Goal: Task Accomplishment & Management: Use online tool/utility

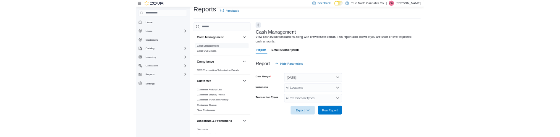
scroll to position [28, 0]
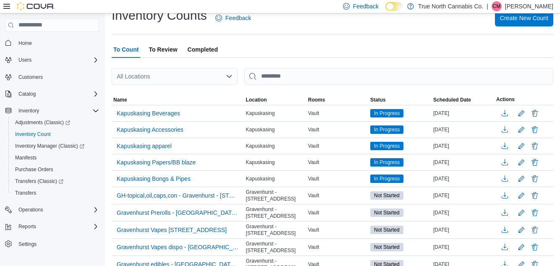
click at [201, 83] on div "All Locations" at bounding box center [175, 76] width 126 height 17
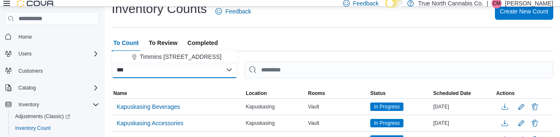
type input "***"
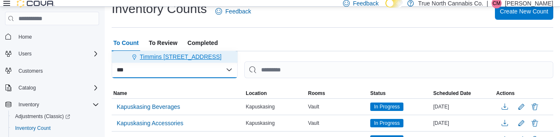
click at [181, 61] on button "Timmins [STREET_ADDRESS]" at bounding box center [175, 57] width 126 height 12
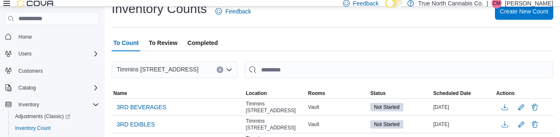
click at [330, 47] on div "To Count To Review Completed" at bounding box center [333, 42] width 442 height 17
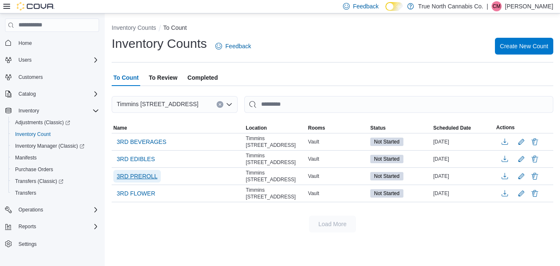
click at [149, 172] on span "3RD PREROLL" at bounding box center [137, 176] width 41 height 8
click at [123, 172] on span "3RD PREROLL" at bounding box center [137, 176] width 41 height 8
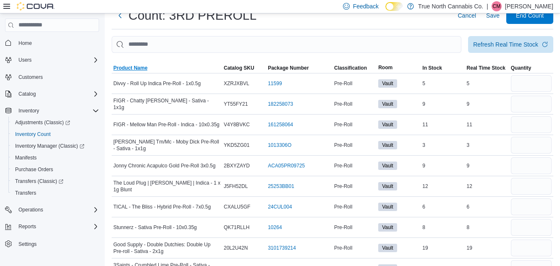
click at [140, 70] on span "Product Name" at bounding box center [130, 68] width 34 height 7
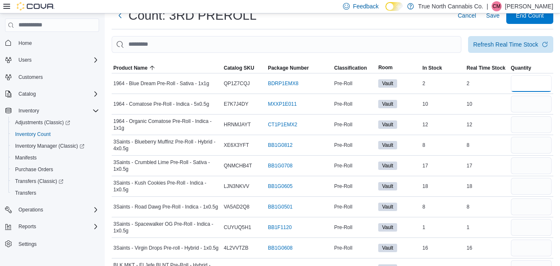
click at [534, 87] on input "number" at bounding box center [531, 83] width 41 height 17
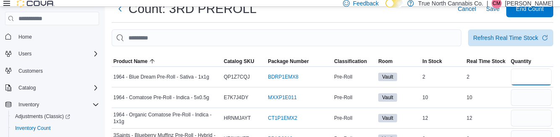
type input "*"
click at [537, 101] on input "number" at bounding box center [531, 97] width 41 height 17
type input "**"
click at [535, 122] on input "number" at bounding box center [531, 118] width 41 height 17
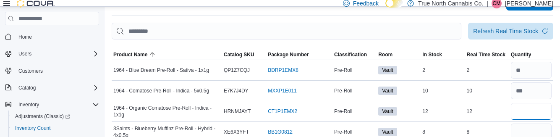
scroll to position [36, 0]
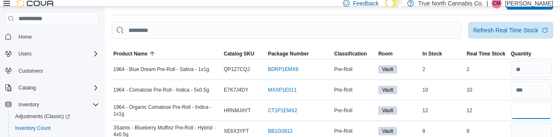
type input "**"
click at [532, 134] on input "number" at bounding box center [531, 131] width 41 height 17
type input "*"
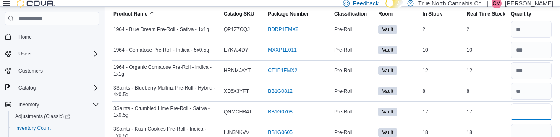
scroll to position [76, 0]
type input "**"
click at [531, 136] on input "number" at bounding box center [531, 132] width 41 height 17
type input "**"
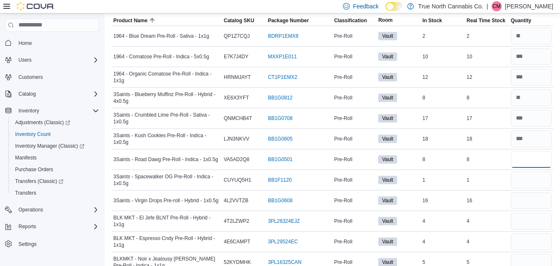
click at [536, 163] on input "number" at bounding box center [531, 159] width 41 height 17
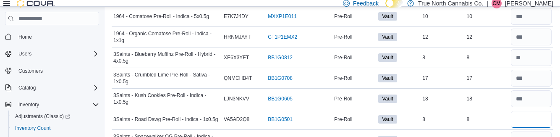
scroll to position [108, 0]
type input "*"
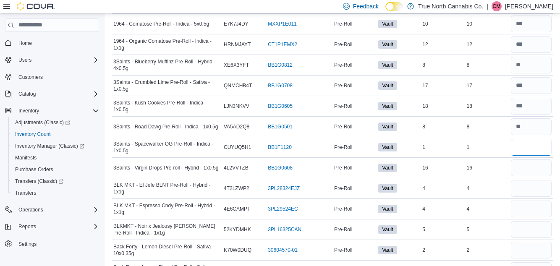
click at [539, 149] on input "number" at bounding box center [531, 147] width 41 height 17
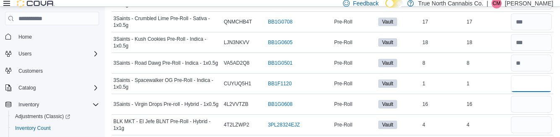
scroll to position [166, 0]
type input "*"
click at [536, 103] on input "number" at bounding box center [531, 103] width 41 height 17
type input "**"
click at [530, 132] on input "number" at bounding box center [531, 124] width 41 height 17
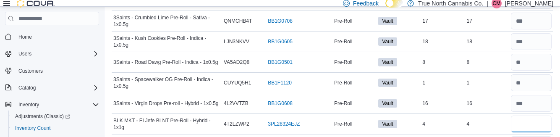
type input "*"
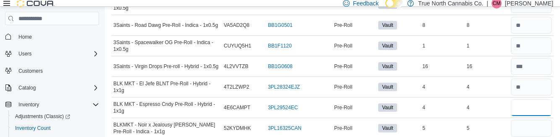
scroll to position [203, 0]
type input "*"
click at [539, 130] on input "number" at bounding box center [531, 128] width 41 height 17
type input "*"
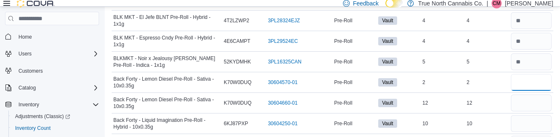
scroll to position [270, 0]
type input "*"
click at [537, 100] on input "number" at bounding box center [531, 103] width 41 height 17
type input "**"
click at [527, 125] on input "number" at bounding box center [531, 123] width 41 height 17
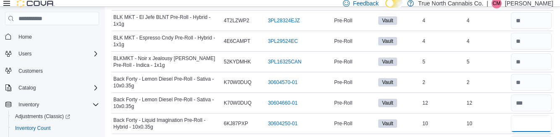
type input "**"
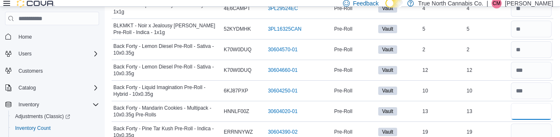
scroll to position [299, 0]
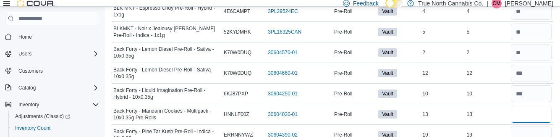
type input "**"
click at [541, 133] on input "number" at bounding box center [531, 134] width 41 height 17
type input "**"
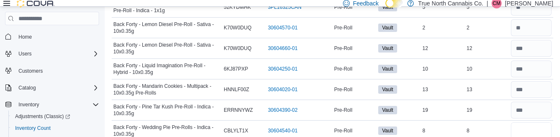
scroll to position [325, 0]
type input "*"
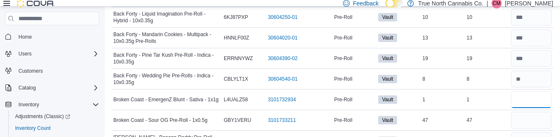
scroll to position [374, 0]
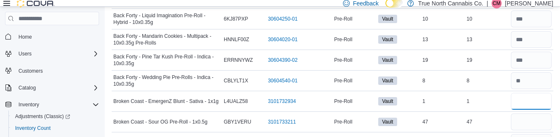
type input "*"
click at [529, 123] on input "number" at bounding box center [531, 121] width 41 height 17
type input "**"
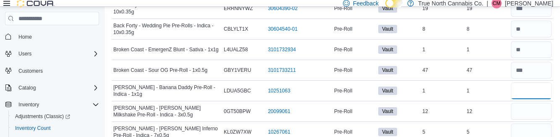
scroll to position [426, 0]
type input "*"
click at [533, 132] on input "number" at bounding box center [531, 131] width 41 height 17
type input "*"
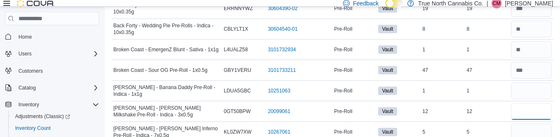
click at [541, 109] on input "number" at bounding box center [531, 111] width 41 height 17
type input "**"
click at [534, 92] on input "number" at bounding box center [531, 90] width 41 height 17
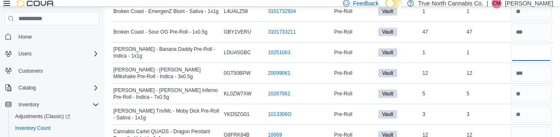
scroll to position [461, 0]
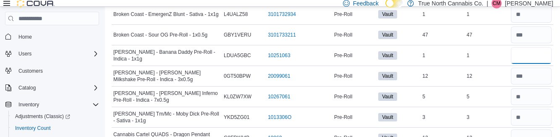
type input "*"
click at [539, 138] on input "number" at bounding box center [531, 137] width 41 height 17
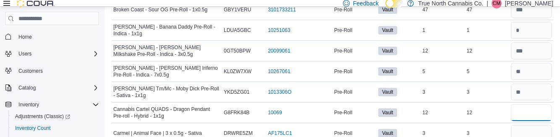
scroll to position [486, 0]
type input "**"
click at [534, 134] on input "number" at bounding box center [531, 134] width 41 height 17
type input "*"
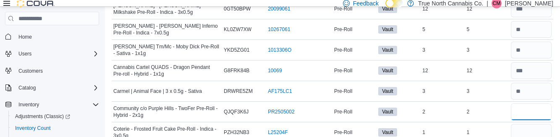
scroll to position [530, 0]
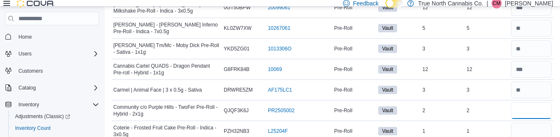
type input "*"
click at [541, 129] on input "number" at bounding box center [531, 131] width 41 height 17
type input "*"
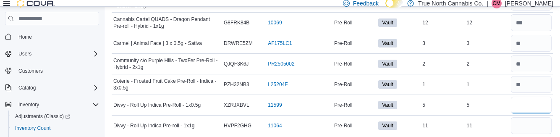
scroll to position [575, 0]
type input "*"
click at [536, 126] on input "number" at bounding box center [531, 126] width 41 height 17
type input "**"
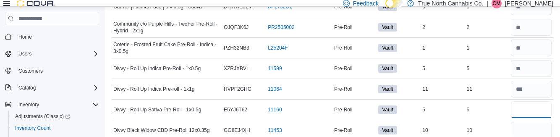
scroll to position [615, 0]
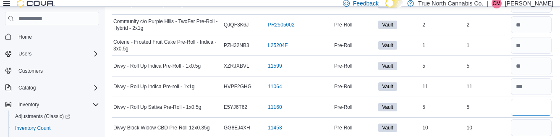
type input "*"
click at [541, 126] on input "number" at bounding box center [531, 127] width 41 height 17
type input "**"
type input "*"
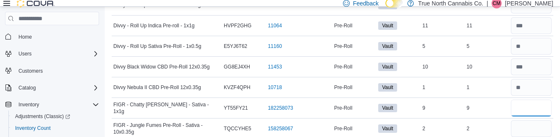
scroll to position [676, 0]
type input "*"
click at [541, 128] on input "number" at bounding box center [531, 128] width 41 height 17
type input "*"
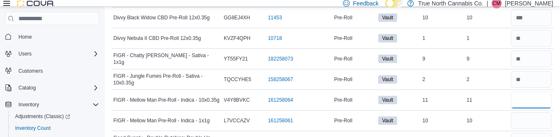
scroll to position [726, 0]
type input "**"
click at [538, 118] on input "number" at bounding box center [531, 120] width 41 height 17
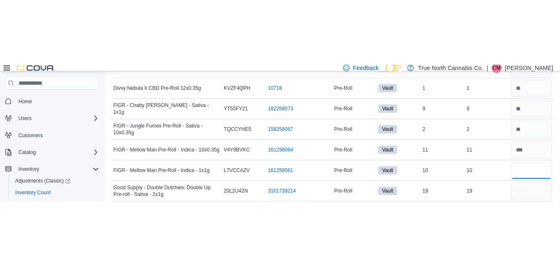
scroll to position [763, 0]
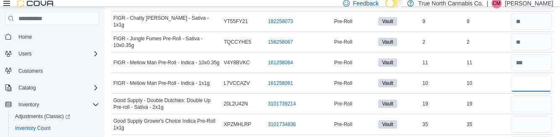
type input "**"
click at [545, 99] on input "number" at bounding box center [531, 103] width 41 height 17
type input "**"
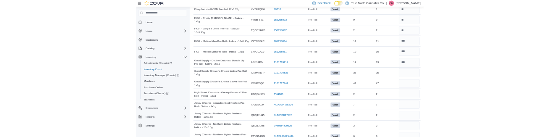
scroll to position [753, 0]
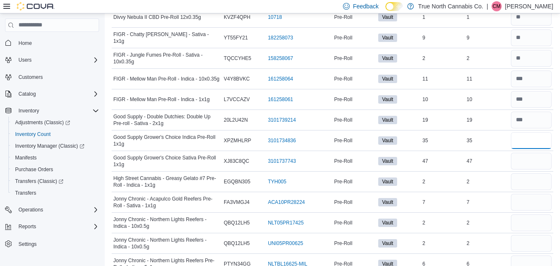
click at [539, 137] on input "number" at bounding box center [531, 140] width 41 height 17
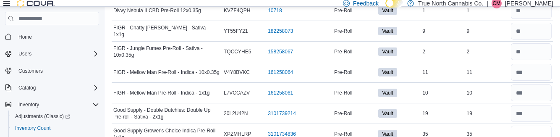
type input "**"
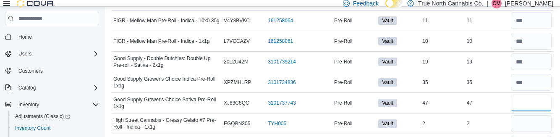
scroll to position [805, 0]
type input "**"
click at [541, 119] on input "number" at bounding box center [531, 123] width 41 height 17
type input "*"
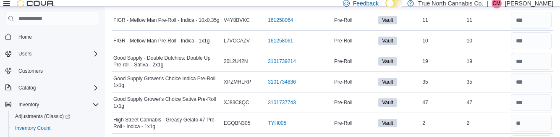
type input "*"
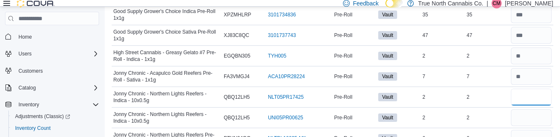
scroll to position [869, 0]
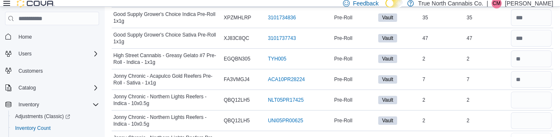
type input "*"
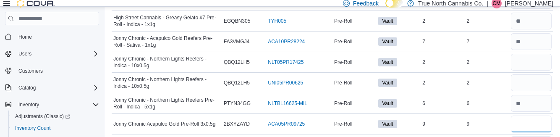
scroll to position [907, 0]
type input "*"
type input "**"
click at [543, 80] on input "number" at bounding box center [531, 83] width 41 height 17
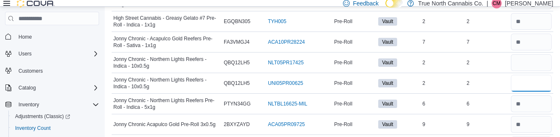
type input "*"
click at [531, 61] on input "number" at bounding box center [531, 62] width 41 height 17
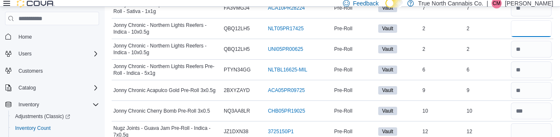
scroll to position [941, 0]
type input "*"
click at [533, 127] on input "number" at bounding box center [531, 131] width 41 height 17
type input "**"
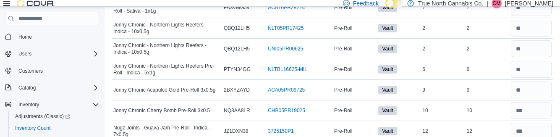
type input "*"
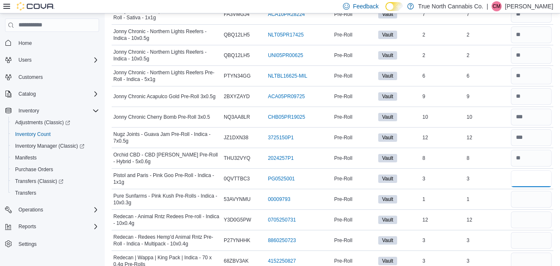
click at [539, 174] on input "number" at bounding box center [531, 179] width 41 height 17
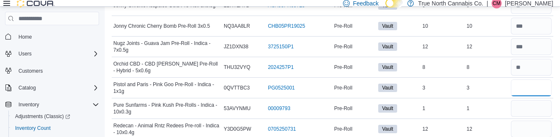
scroll to position [1028, 0]
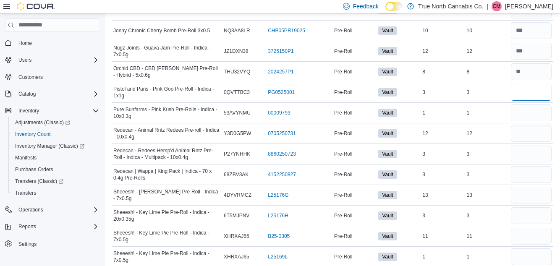
click at [538, 89] on input "number" at bounding box center [531, 92] width 41 height 17
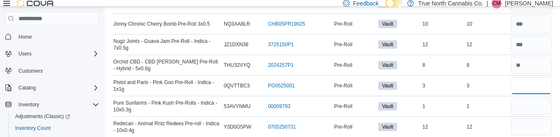
type input "*"
click at [538, 102] on input "number" at bounding box center [531, 106] width 41 height 17
type input "*"
click at [545, 123] on input "number" at bounding box center [531, 126] width 41 height 17
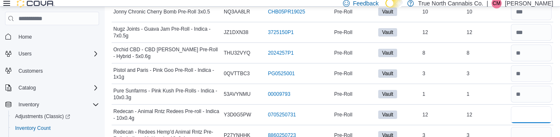
scroll to position [1041, 0]
type input "**"
click at [541, 130] on input "number" at bounding box center [531, 134] width 41 height 17
type input "*"
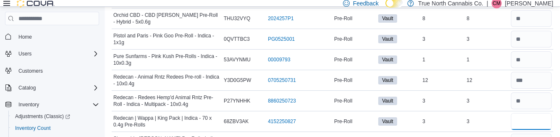
scroll to position [1076, 0]
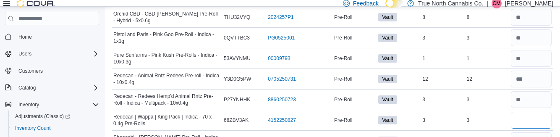
type input "*"
type input "**"
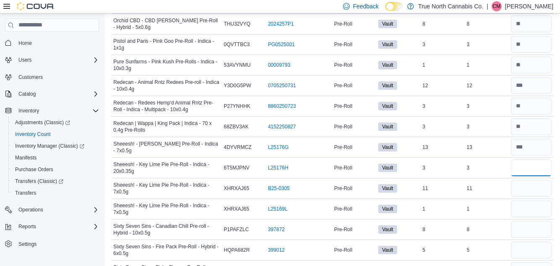
click at [538, 162] on input "number" at bounding box center [531, 168] width 41 height 17
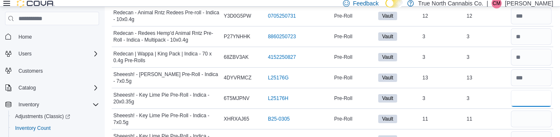
scroll to position [1138, 0]
type input "*"
click at [537, 115] on input "number" at bounding box center [531, 119] width 41 height 17
type input "**"
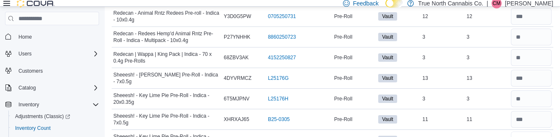
type input "*"
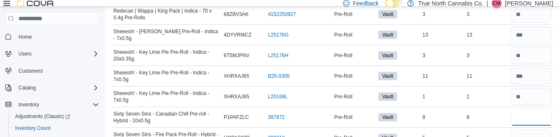
scroll to position [1181, 0]
type input "*"
click at [540, 134] on input "number" at bounding box center [531, 138] width 41 height 17
type input "*"
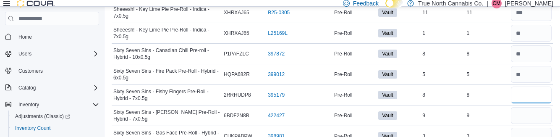
scroll to position [1247, 0]
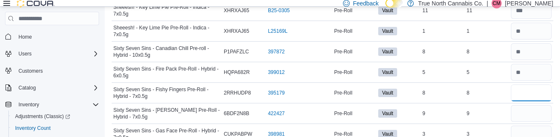
type input "*"
click at [524, 130] on input "number" at bounding box center [531, 134] width 41 height 17
click at [535, 108] on input "number" at bounding box center [531, 113] width 41 height 17
click at [541, 108] on input "number" at bounding box center [531, 113] width 41 height 17
type input "*"
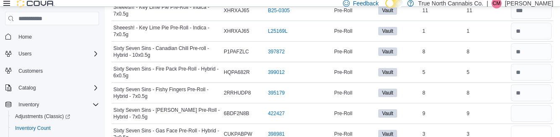
click at [545, 126] on input "number" at bounding box center [531, 134] width 41 height 17
type input "*"
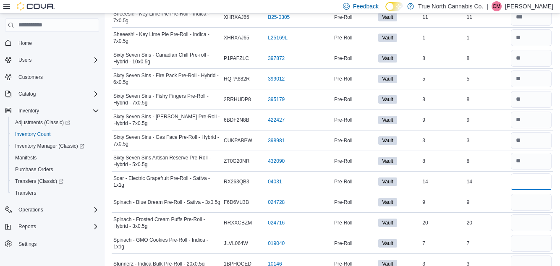
click at [535, 175] on input "number" at bounding box center [531, 181] width 41 height 17
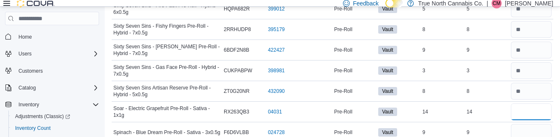
scroll to position [1310, 0]
type input "**"
click at [527, 127] on input "number" at bounding box center [531, 132] width 41 height 17
type input "*"
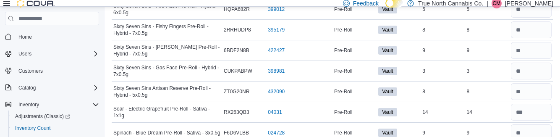
type input "**"
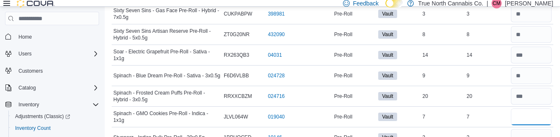
scroll to position [1367, 0]
type input "*"
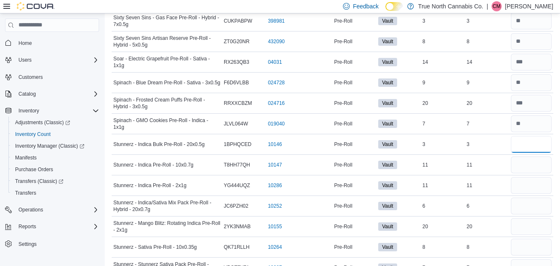
click at [537, 136] on input "number" at bounding box center [531, 144] width 41 height 17
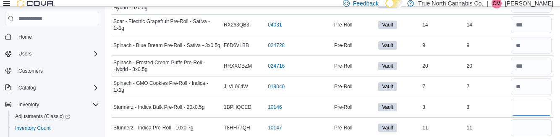
scroll to position [1397, 0]
type input "*"
click at [532, 121] on input "number" at bounding box center [531, 128] width 41 height 17
type input "**"
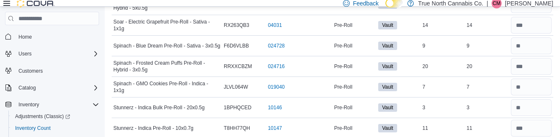
type input "**"
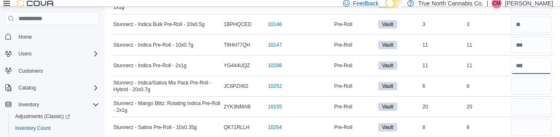
scroll to position [1481, 0]
click at [539, 80] on input "number" at bounding box center [531, 85] width 41 height 17
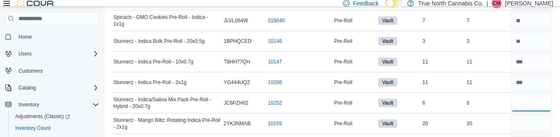
type input "*"
click at [540, 117] on input "number" at bounding box center [531, 123] width 41 height 17
type input "**"
type input "*"
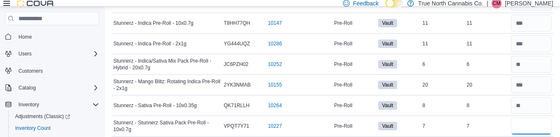
scroll to position [1502, 0]
type input "*"
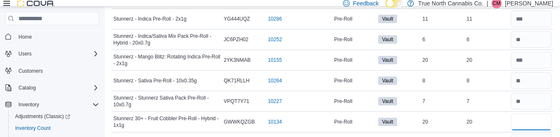
scroll to position [1528, 0]
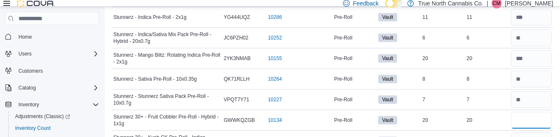
type input "**"
type input "*"
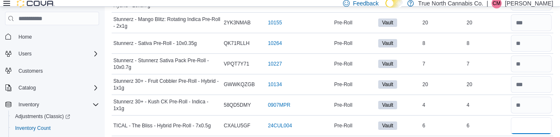
scroll to position [1564, 0]
type input "*"
type input "**"
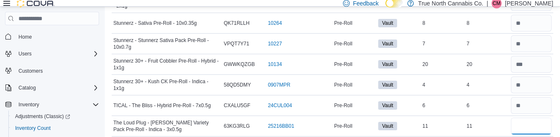
scroll to position [1607, 0]
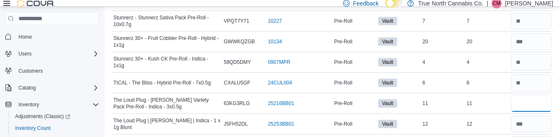
type input "**"
type input "*"
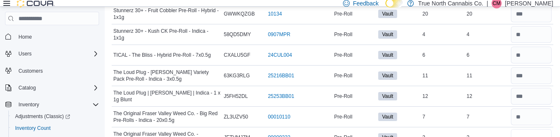
scroll to position [1634, 0]
type input "*"
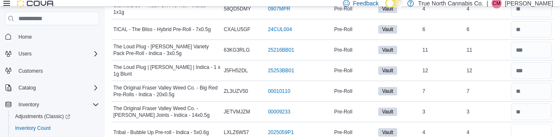
scroll to position [1659, 0]
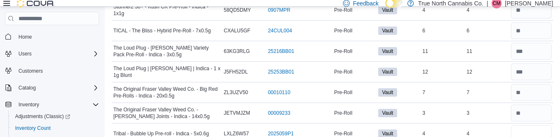
type input "*"
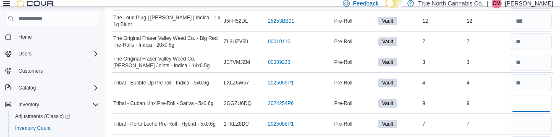
scroll to position [1714, 0]
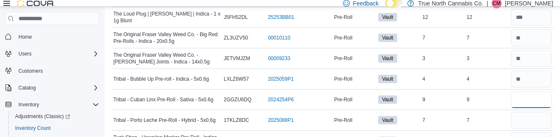
type input "*"
click at [541, 112] on input "number" at bounding box center [531, 120] width 41 height 17
type input "*"
type input "**"
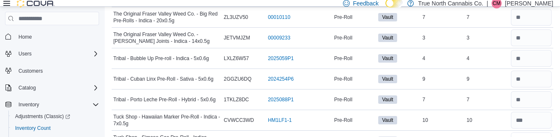
scroll to position [1734, 0]
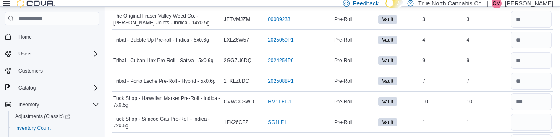
scroll to position [1752, 0]
type input "**"
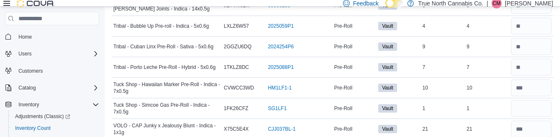
type input "**"
click at [540, 101] on input "number" at bounding box center [531, 108] width 41 height 17
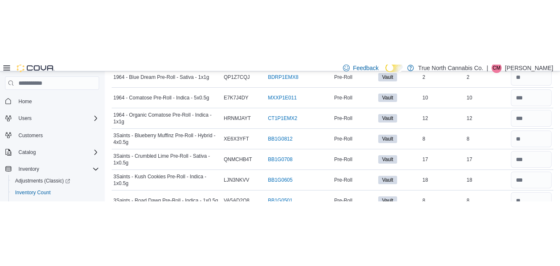
scroll to position [0, 0]
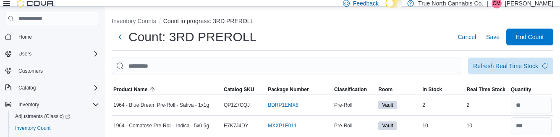
type input "*"
click at [496, 39] on span "Save" at bounding box center [492, 37] width 13 height 8
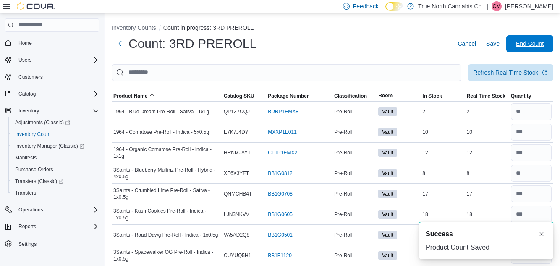
click at [533, 47] on span "End Count" at bounding box center [530, 43] width 28 height 8
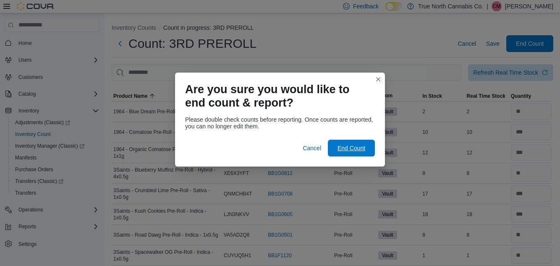
click at [351, 148] on span "End Count" at bounding box center [352, 148] width 28 height 8
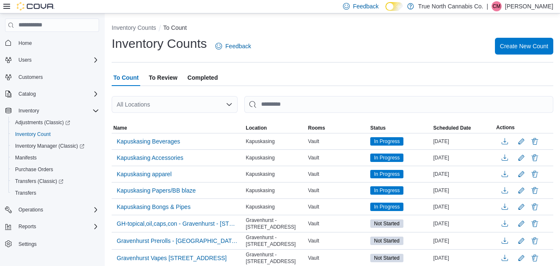
click at [182, 107] on div "All Locations" at bounding box center [175, 104] width 126 height 17
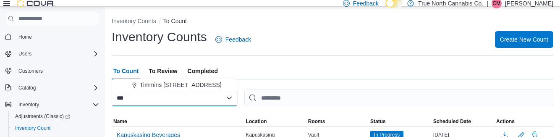
type input "***"
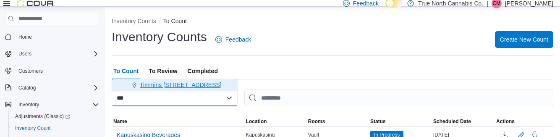
click at [180, 80] on button "Timmins [STREET_ADDRESS]" at bounding box center [175, 85] width 126 height 12
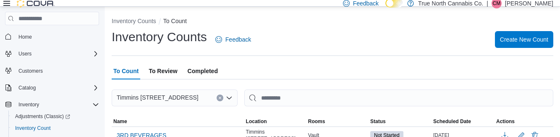
click at [312, 27] on ol "Inventory Counts To Count" at bounding box center [333, 22] width 442 height 10
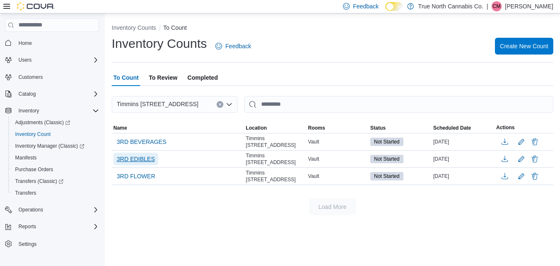
click at [148, 159] on span "3RD EDIBLES" at bounding box center [136, 159] width 38 height 8
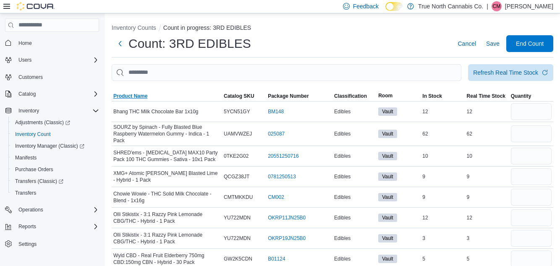
click at [146, 96] on span "Product Name" at bounding box center [167, 96] width 110 height 10
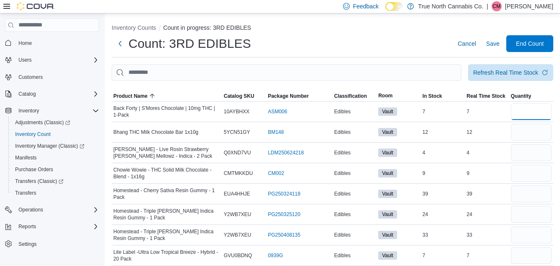
click at [542, 115] on input "number" at bounding box center [531, 111] width 41 height 17
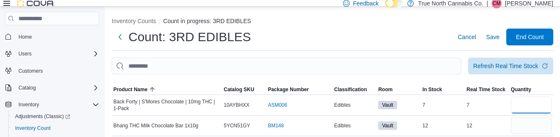
type input "*"
click at [537, 129] on input "number" at bounding box center [531, 125] width 41 height 17
type input "**"
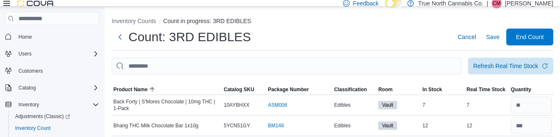
type input "*"
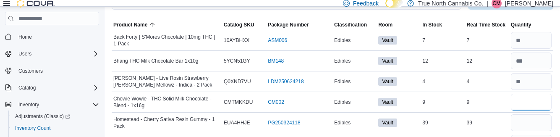
scroll to position [80, 0]
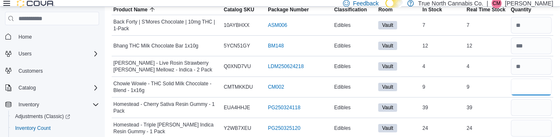
type input "*"
click at [541, 111] on input "number" at bounding box center [531, 107] width 41 height 17
type input "**"
click at [534, 131] on input "number" at bounding box center [531, 128] width 41 height 17
type input "**"
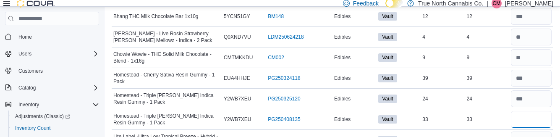
scroll to position [109, 0]
type input "**"
type input "*"
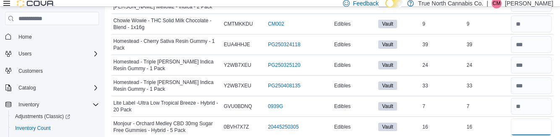
scroll to position [142, 0]
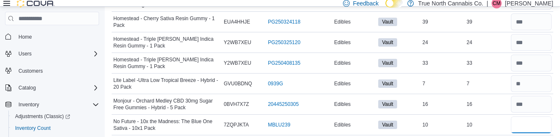
scroll to position [165, 0]
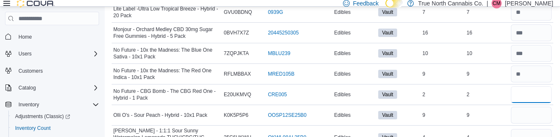
scroll to position [236, 0]
click at [538, 117] on input "number" at bounding box center [531, 115] width 41 height 17
click at [546, 139] on input "number" at bounding box center [531, 137] width 41 height 17
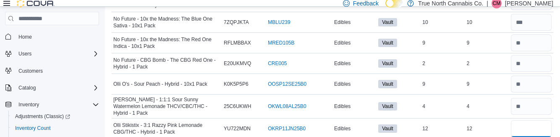
scroll to position [268, 0]
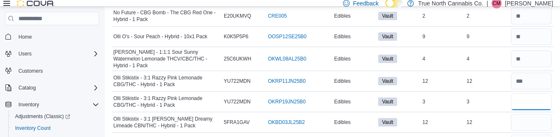
scroll to position [315, 0]
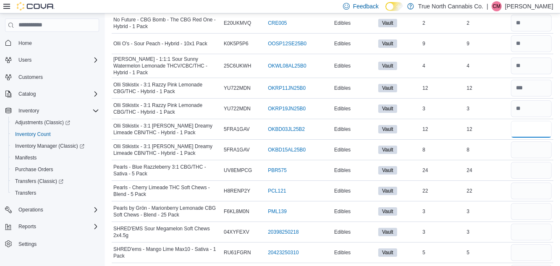
click at [542, 126] on input "number" at bounding box center [531, 129] width 41 height 17
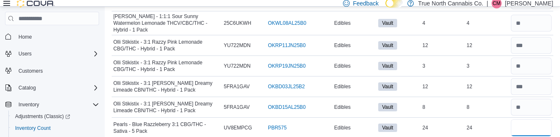
scroll to position [351, 0]
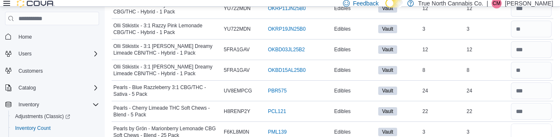
scroll to position [388, 0]
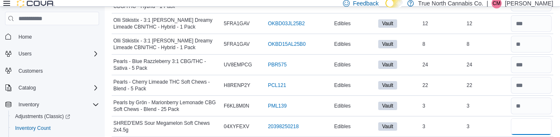
scroll to position [413, 0]
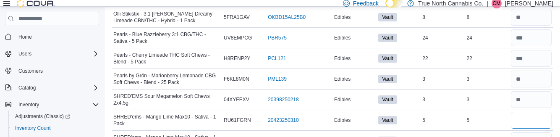
scroll to position [440, 0]
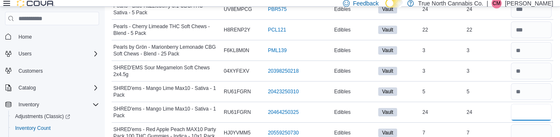
scroll to position [469, 0]
click at [534, 130] on input "number" at bounding box center [531, 133] width 41 height 17
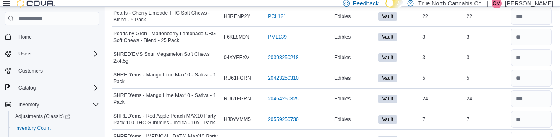
scroll to position [483, 0]
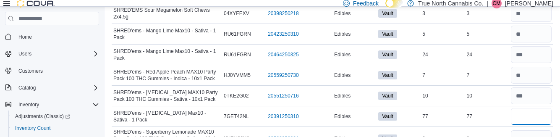
scroll to position [527, 0]
click at [531, 136] on input "number" at bounding box center [531, 139] width 41 height 17
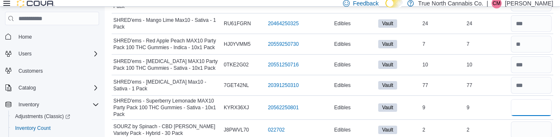
scroll to position [559, 0]
click at [537, 127] on input "number" at bounding box center [531, 129] width 41 height 17
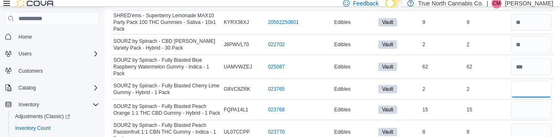
scroll to position [643, 0]
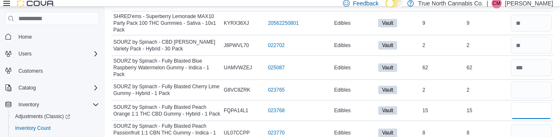
click at [534, 102] on input "number" at bounding box center [531, 110] width 41 height 17
click at [538, 124] on input "number" at bounding box center [531, 132] width 41 height 17
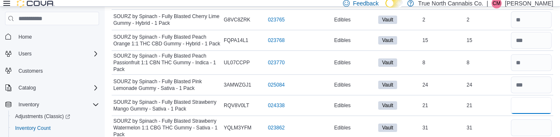
scroll to position [713, 0]
click at [538, 119] on input "number" at bounding box center [531, 127] width 41 height 17
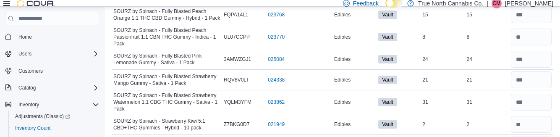
scroll to position [738, 0]
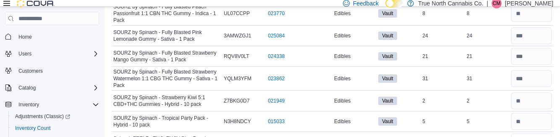
scroll to position [761, 0]
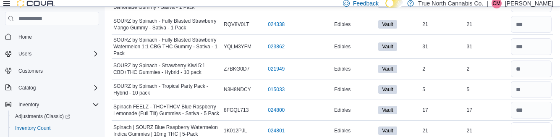
scroll to position [797, 0]
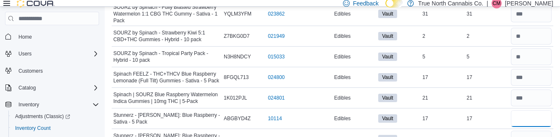
scroll to position [827, 0]
click at [538, 130] on input "number" at bounding box center [531, 138] width 41 height 17
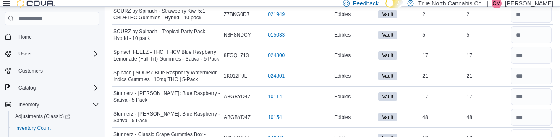
scroll to position [848, 0]
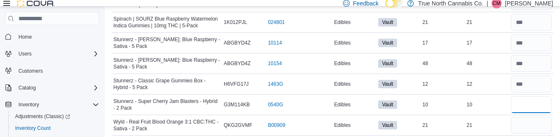
scroll to position [901, 0]
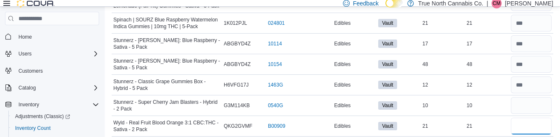
click at [530, 118] on input "number" at bounding box center [531, 126] width 41 height 17
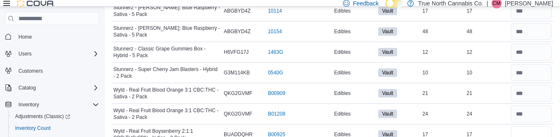
scroll to position [934, 0]
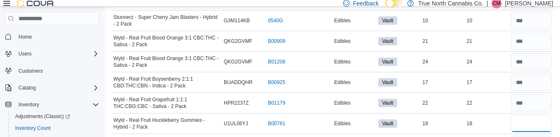
scroll to position [986, 0]
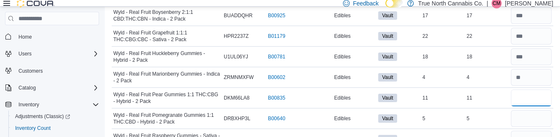
scroll to position [1053, 0]
click at [540, 110] on input "number" at bounding box center [531, 118] width 41 height 17
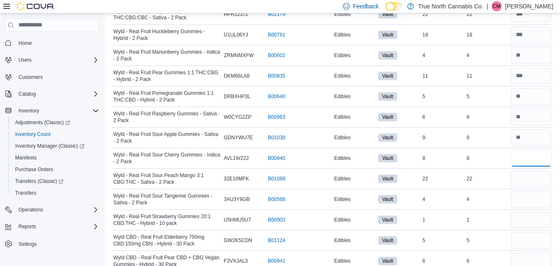
click at [538, 150] on input "number" at bounding box center [531, 158] width 41 height 17
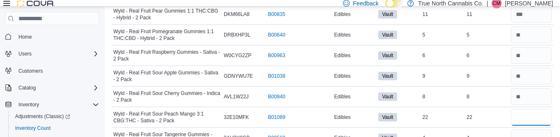
scroll to position [1136, 0]
click at [537, 130] on input "number" at bounding box center [531, 138] width 41 height 17
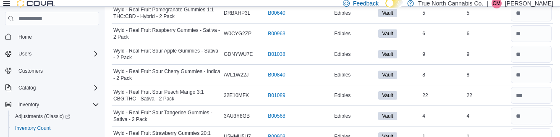
scroll to position [1157, 0]
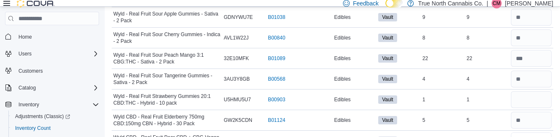
scroll to position [1205, 0]
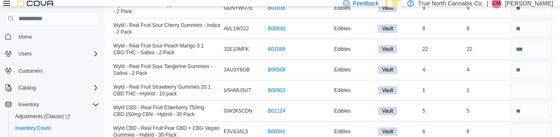
click at [533, 102] on input "number" at bounding box center [531, 110] width 41 height 17
click at [543, 82] on input "number" at bounding box center [531, 90] width 41 height 17
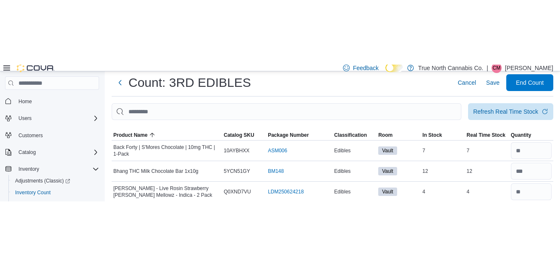
scroll to position [0, 0]
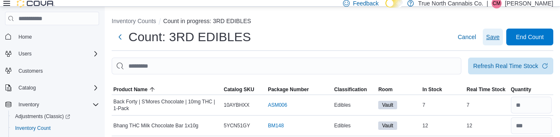
click at [495, 44] on span "Save" at bounding box center [492, 37] width 13 height 17
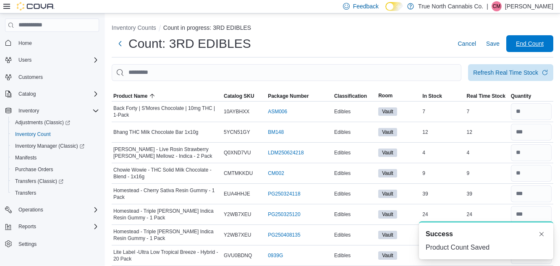
click at [535, 48] on span "End Count" at bounding box center [530, 43] width 28 height 8
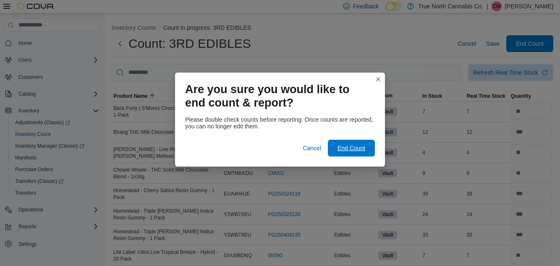
click at [358, 148] on span "End Count" at bounding box center [352, 148] width 28 height 8
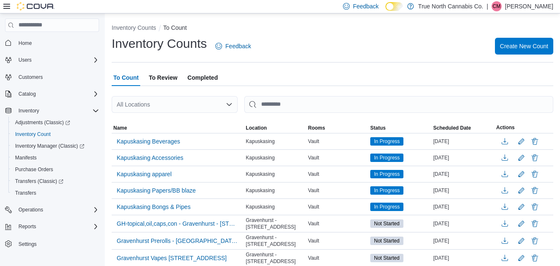
click at [198, 108] on div "All Locations" at bounding box center [175, 104] width 126 height 17
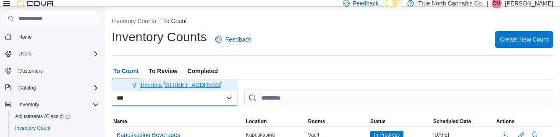
click at [189, 81] on span "Timmins [STREET_ADDRESS]" at bounding box center [181, 85] width 82 height 8
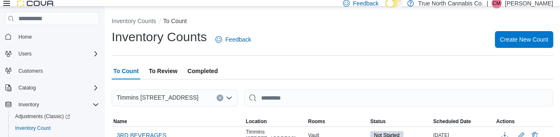
click at [342, 39] on div "Inventory Counts Feedback Create New Count" at bounding box center [333, 40] width 442 height 22
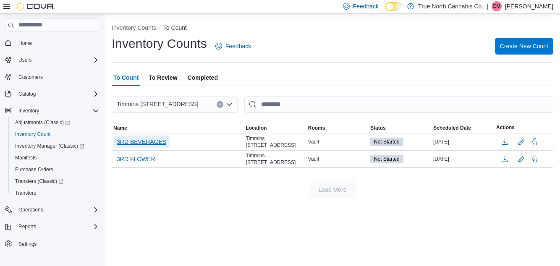
click at [160, 140] on span "3RD BEVERAGES" at bounding box center [142, 142] width 50 height 8
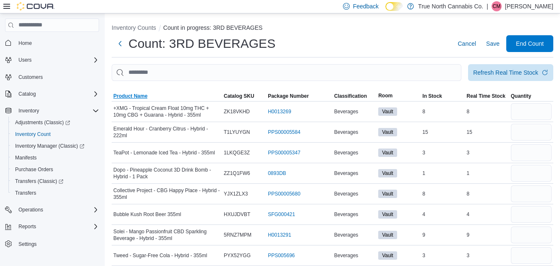
click at [143, 94] on span "Product Name" at bounding box center [130, 96] width 34 height 7
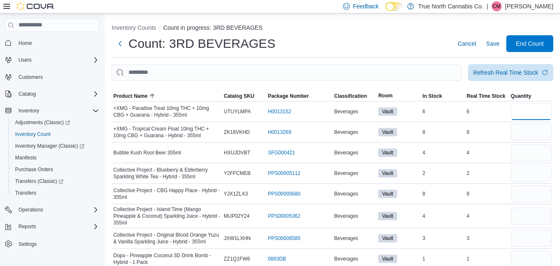
click at [540, 115] on input "number" at bounding box center [531, 111] width 41 height 17
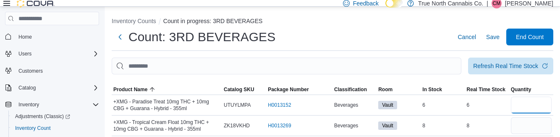
scroll to position [0, 0]
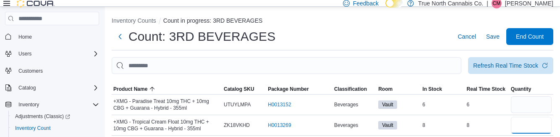
click at [533, 130] on input "number" at bounding box center [531, 125] width 41 height 17
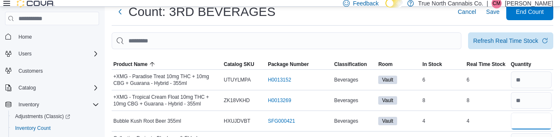
scroll to position [24, 0]
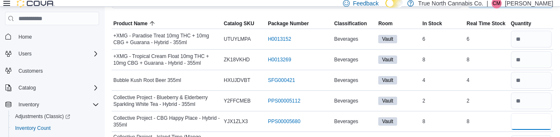
scroll to position [66, 0]
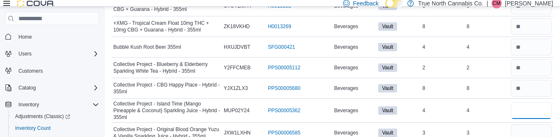
scroll to position [105, 0]
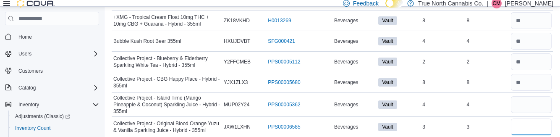
click at [541, 129] on input "number" at bounding box center [531, 126] width 41 height 17
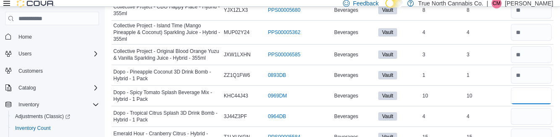
scroll to position [185, 0]
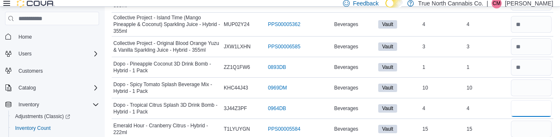
click at [538, 111] on input "number" at bounding box center [531, 108] width 41 height 17
click at [543, 132] on input "number" at bounding box center [531, 129] width 41 height 17
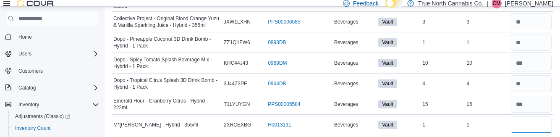
scroll to position [209, 0]
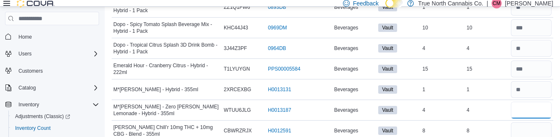
scroll to position [249, 0]
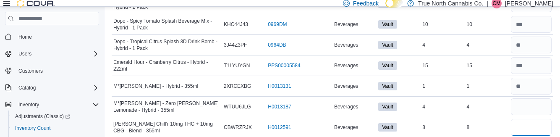
click at [536, 129] on input "number" at bounding box center [531, 127] width 41 height 17
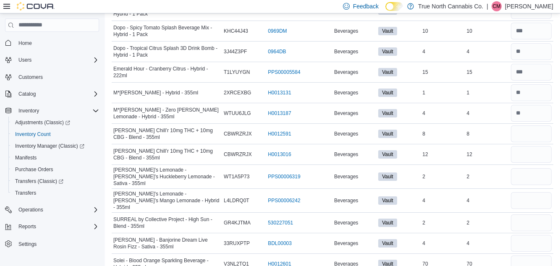
click at [537, 144] on div at bounding box center [531, 154] width 44 height 20
click at [538, 147] on input "number" at bounding box center [531, 154] width 41 height 17
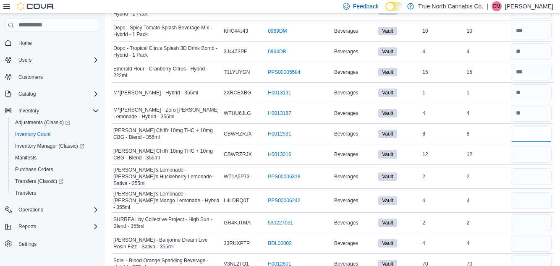
click at [536, 134] on input "number" at bounding box center [531, 134] width 41 height 17
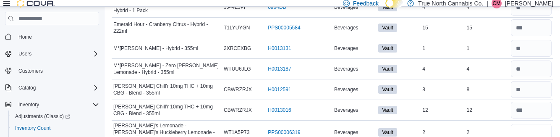
scroll to position [287, 0]
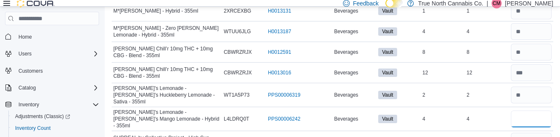
scroll to position [323, 0]
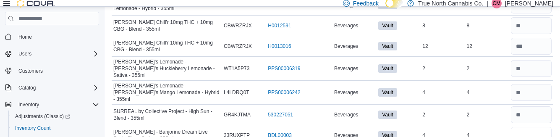
scroll to position [350, 0]
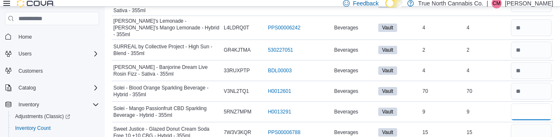
scroll to position [431, 0]
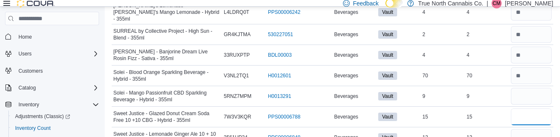
click at [541, 108] on input "number" at bounding box center [531, 116] width 41 height 17
click at [538, 137] on input "number" at bounding box center [531, 137] width 41 height 17
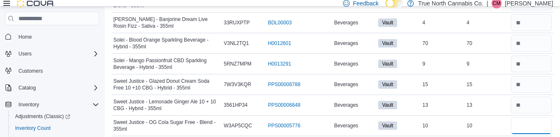
scroll to position [462, 0]
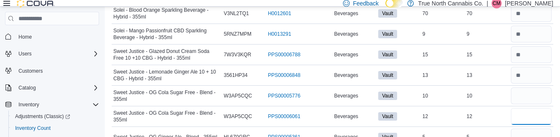
scroll to position [494, 0]
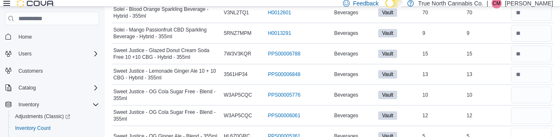
click at [533, 129] on input "number" at bounding box center [531, 136] width 41 height 17
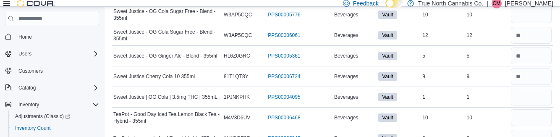
click at [540, 128] on div at bounding box center [531, 138] width 44 height 20
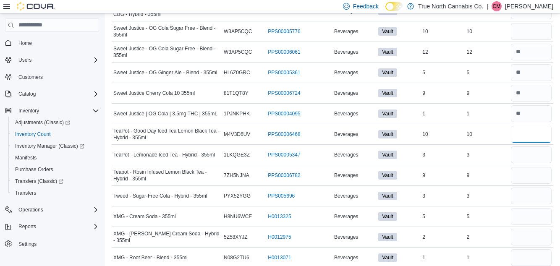
click at [539, 127] on input "number" at bounding box center [531, 134] width 41 height 17
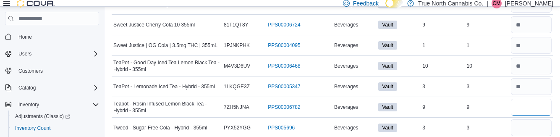
scroll to position [626, 0]
click at [530, 118] on input "number" at bounding box center [531, 126] width 41 height 17
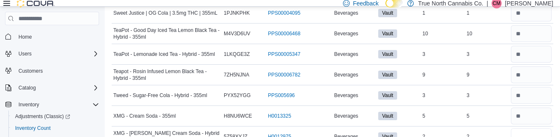
scroll to position [657, 0]
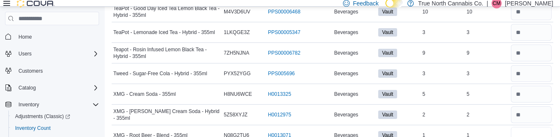
scroll to position [680, 0]
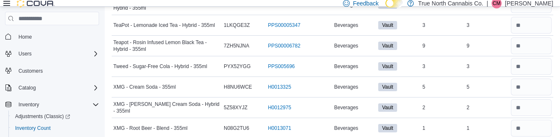
scroll to position [687, 0]
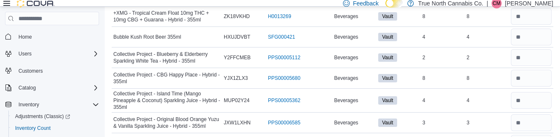
scroll to position [0, 0]
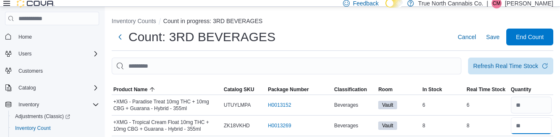
click at [542, 127] on input "number" at bounding box center [531, 125] width 41 height 17
click at [542, 129] on input "number" at bounding box center [531, 125] width 41 height 17
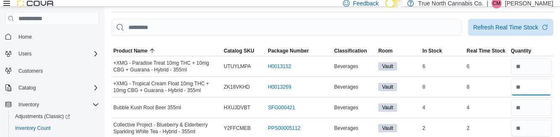
scroll to position [38, 0]
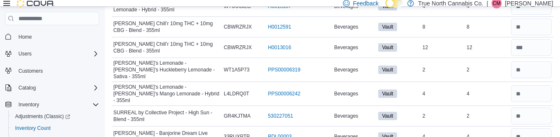
scroll to position [349, 0]
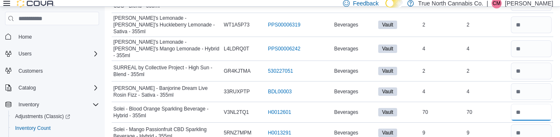
scroll to position [394, 0]
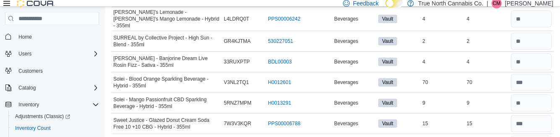
scroll to position [423, 0]
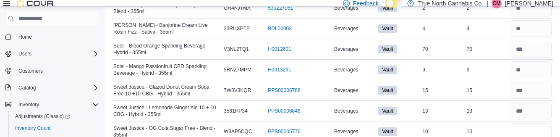
scroll to position [456, 0]
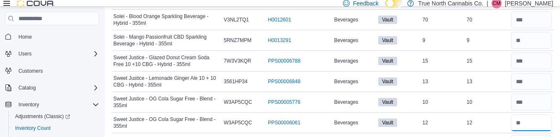
scroll to position [486, 0]
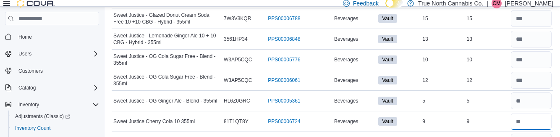
scroll to position [530, 0]
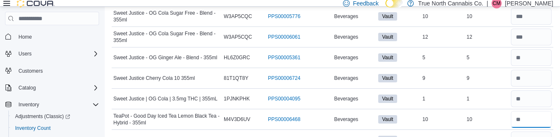
scroll to position [572, 0]
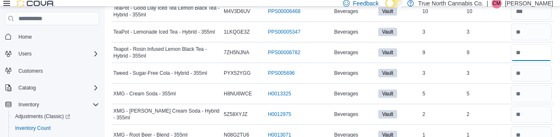
scroll to position [680, 0]
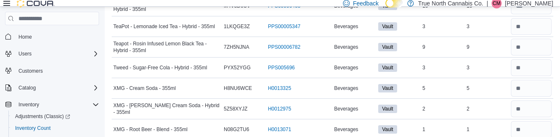
scroll to position [687, 0]
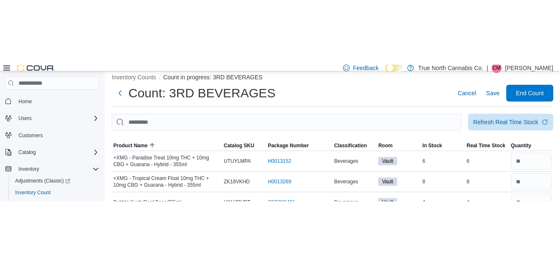
scroll to position [0, 0]
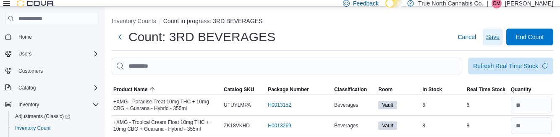
click at [496, 41] on span "Save" at bounding box center [492, 37] width 13 height 8
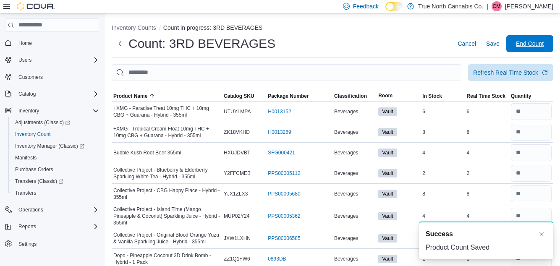
click at [534, 46] on span "End Count" at bounding box center [530, 43] width 28 height 8
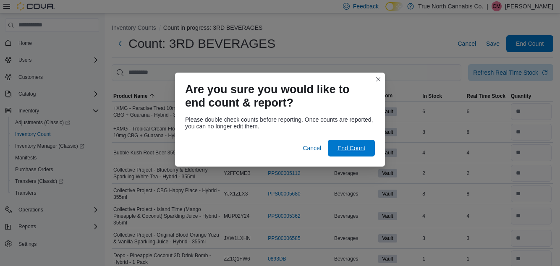
click at [356, 147] on span "End Count" at bounding box center [352, 148] width 28 height 8
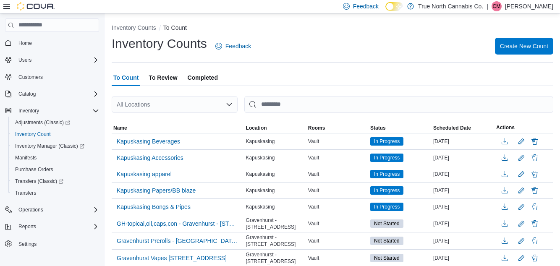
click at [200, 109] on div "All Locations" at bounding box center [175, 104] width 126 height 17
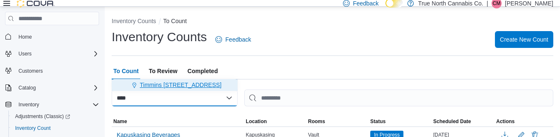
click at [184, 87] on span "Timmins [STREET_ADDRESS]" at bounding box center [181, 85] width 82 height 8
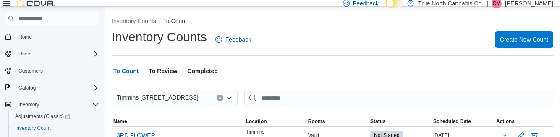
click at [334, 31] on div "Inventory Counts Feedback Create New Count" at bounding box center [333, 40] width 442 height 22
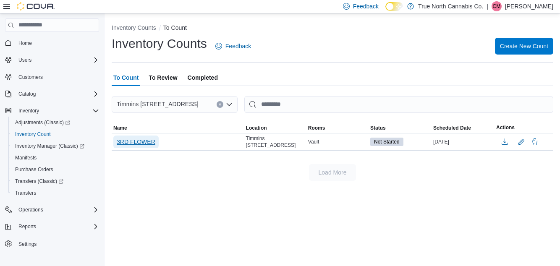
click at [147, 142] on span "3RD FLOWER" at bounding box center [136, 142] width 39 height 8
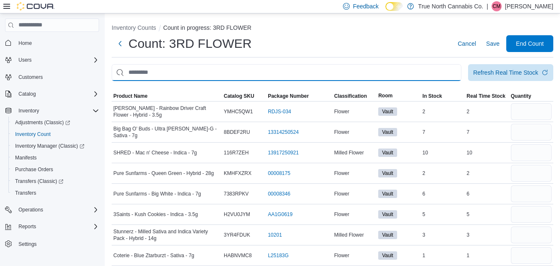
click at [224, 76] on input "This is a search bar. After typing your query, hit enter to filter the results …" at bounding box center [287, 72] width 350 height 17
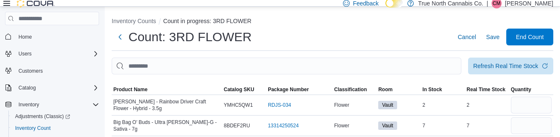
click at [338, 27] on ol "Inventory Counts Count in progress: 3RD FLOWER" at bounding box center [333, 22] width 442 height 10
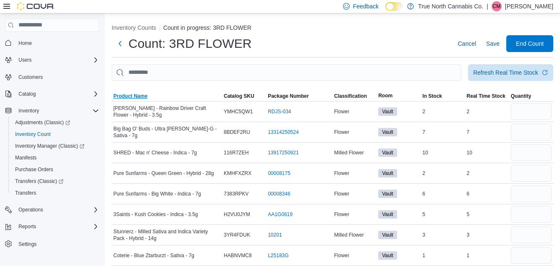
click at [142, 97] on span "Product Name" at bounding box center [130, 96] width 34 height 7
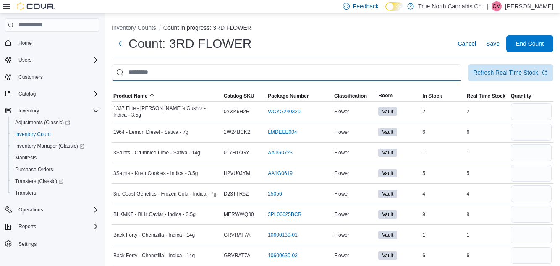
click at [222, 77] on input "This is a search bar. After typing your query, hit enter to filter the results …" at bounding box center [287, 72] width 350 height 17
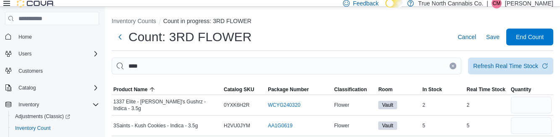
click at [364, 37] on div "Count: 3RD FLOWER Cancel Save End Count" at bounding box center [333, 37] width 442 height 17
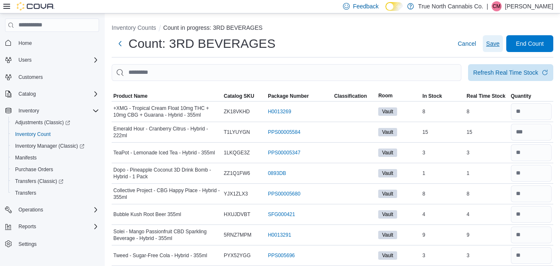
click at [491, 52] on span "Save" at bounding box center [492, 43] width 13 height 17
click at [494, 45] on span "Save" at bounding box center [492, 43] width 13 height 8
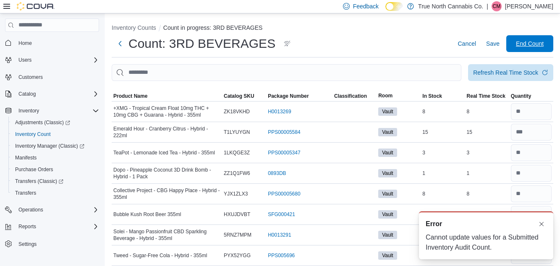
click at [537, 48] on span "End Count" at bounding box center [530, 43] width 28 height 8
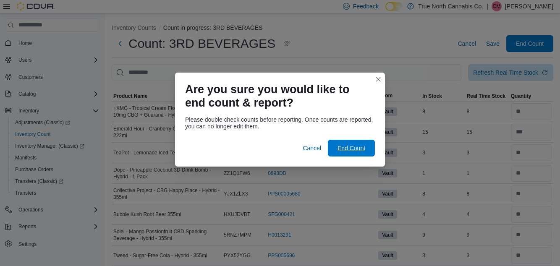
click at [358, 148] on span "End Count" at bounding box center [352, 148] width 28 height 8
click at [361, 152] on span "End Count" at bounding box center [352, 148] width 28 height 8
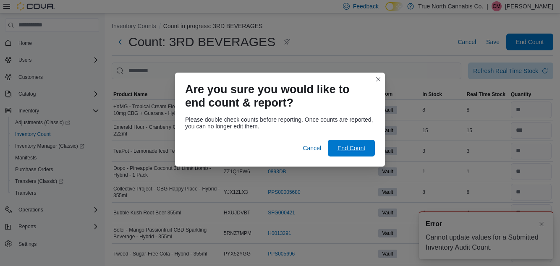
scroll to position [0, 0]
click at [460, 173] on div "Are you sure you would like to end count & report? Please double check counts b…" at bounding box center [280, 133] width 560 height 266
click at [362, 157] on span "End Count" at bounding box center [351, 148] width 37 height 17
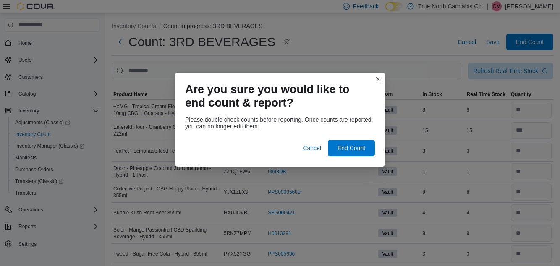
click at [445, 45] on div "Are you sure you would like to end count & report? Please double check counts b…" at bounding box center [280, 133] width 560 height 266
click at [317, 152] on span "Cancel" at bounding box center [312, 148] width 18 height 8
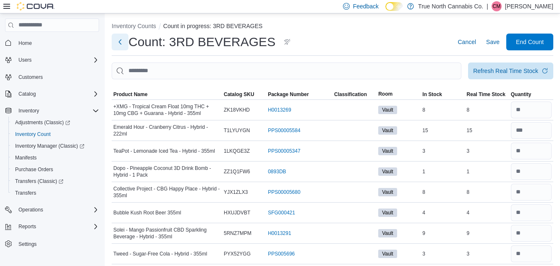
click at [123, 44] on button "Next" at bounding box center [120, 42] width 17 height 17
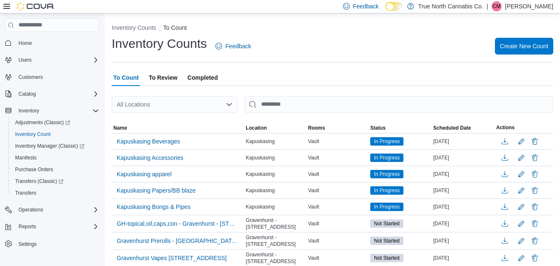
click at [199, 113] on div "All Locations" at bounding box center [175, 104] width 126 height 17
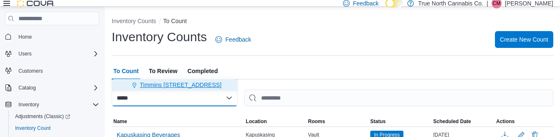
click at [197, 82] on span "Timmins [STREET_ADDRESS]" at bounding box center [181, 85] width 82 height 8
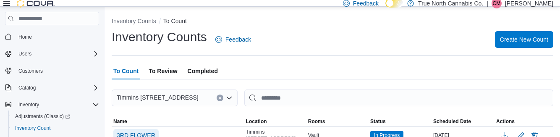
click at [149, 137] on span "3RD FLOWER" at bounding box center [136, 135] width 39 height 8
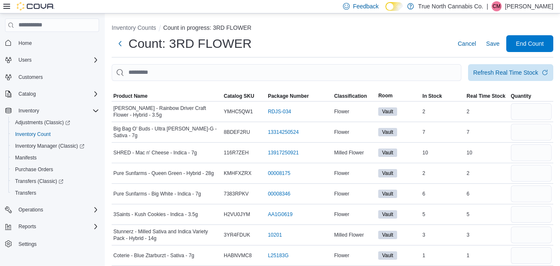
click at [143, 105] on div "[PERSON_NAME] - Rainbow Driver Craft Flower - Hybrid - 3.5g" at bounding box center [167, 111] width 110 height 17
click at [143, 98] on span "Product Name" at bounding box center [130, 96] width 34 height 7
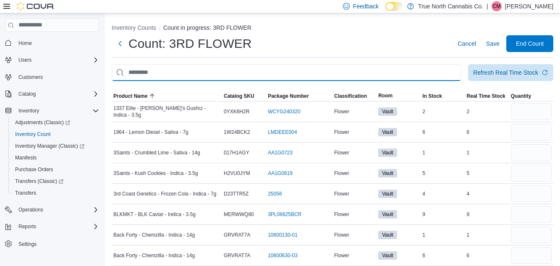
click at [202, 81] on input "This is a search bar. After typing your query, hit enter to filter the results …" at bounding box center [287, 72] width 350 height 17
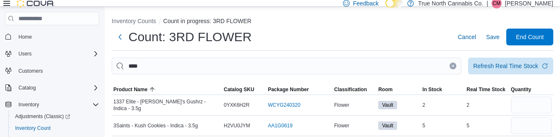
click at [389, 21] on ol "Inventory Counts Count in progress: 3RD FLOWER" at bounding box center [333, 22] width 442 height 10
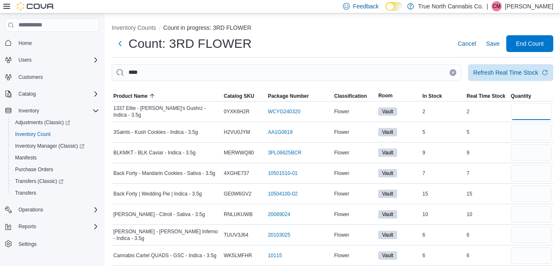
click at [533, 116] on input "number" at bounding box center [531, 111] width 41 height 17
click at [542, 124] on div at bounding box center [531, 132] width 44 height 20
click at [524, 116] on input "number" at bounding box center [531, 111] width 41 height 17
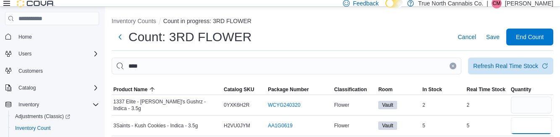
click at [537, 130] on input "number" at bounding box center [531, 125] width 41 height 17
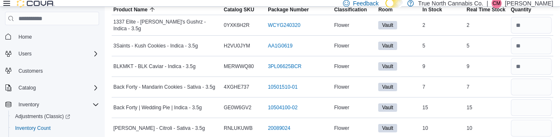
click at [539, 119] on div at bounding box center [531, 128] width 44 height 20
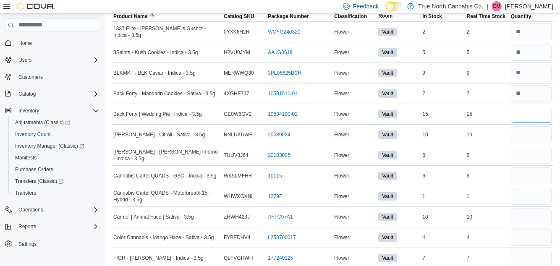
click at [537, 113] on input "number" at bounding box center [531, 114] width 41 height 17
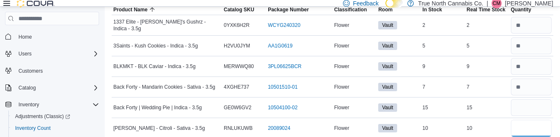
click at [538, 131] on input "number" at bounding box center [531, 128] width 41 height 17
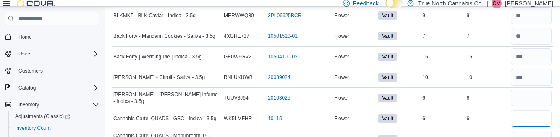
scroll to position [161, 0]
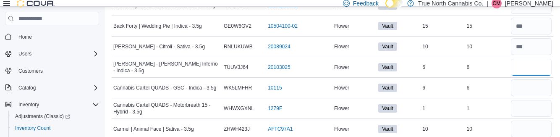
click at [541, 71] on input "number" at bounding box center [531, 67] width 41 height 17
click at [537, 110] on input "number" at bounding box center [531, 108] width 41 height 17
click at [545, 131] on input "number" at bounding box center [531, 129] width 41 height 17
